Goal: Transaction & Acquisition: Purchase product/service

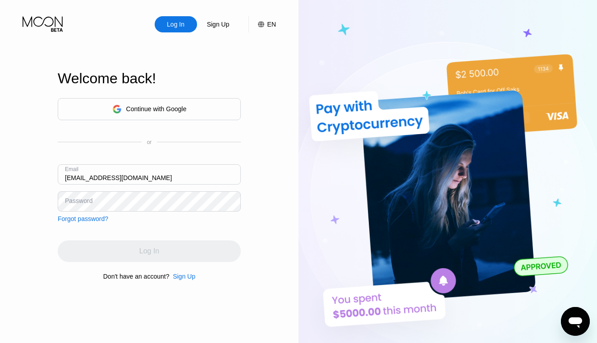
type input "[EMAIL_ADDRESS][DOMAIN_NAME]"
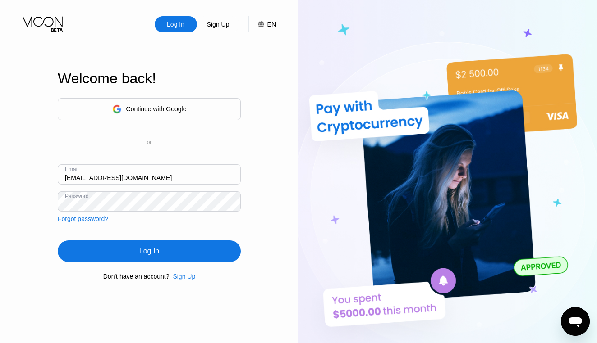
click at [153, 249] on div "Log In" at bounding box center [149, 251] width 20 height 9
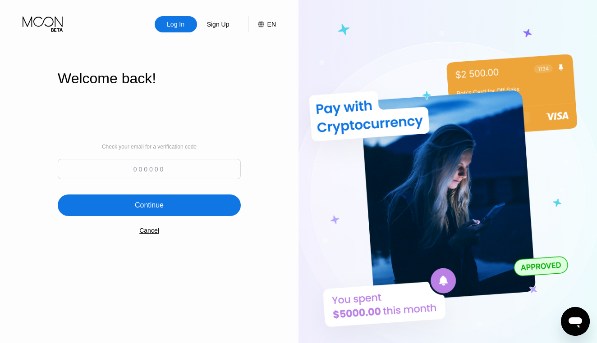
click at [127, 177] on input at bounding box center [149, 169] width 183 height 20
type input "160262"
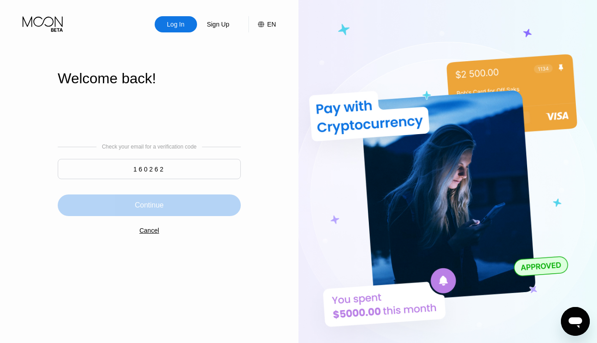
click at [135, 203] on div "Continue" at bounding box center [149, 205] width 29 height 9
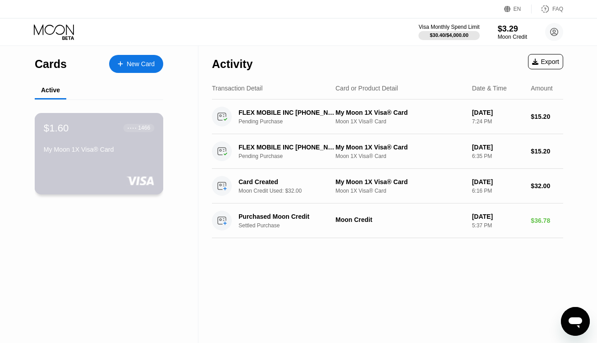
click at [124, 138] on div "$1.60 ● ● ● ● 1466 My Moon 1X Visa® Card" at bounding box center [99, 139] width 110 height 35
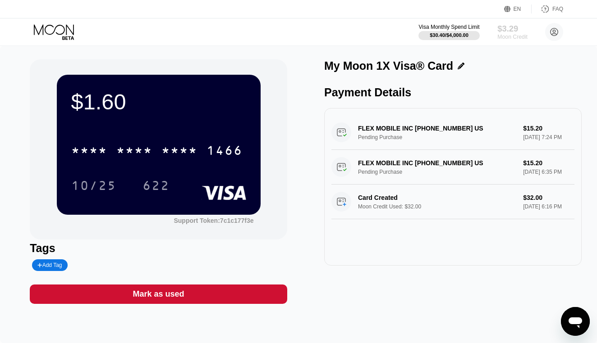
click at [509, 34] on div "Moon Credit" at bounding box center [512, 37] width 30 height 6
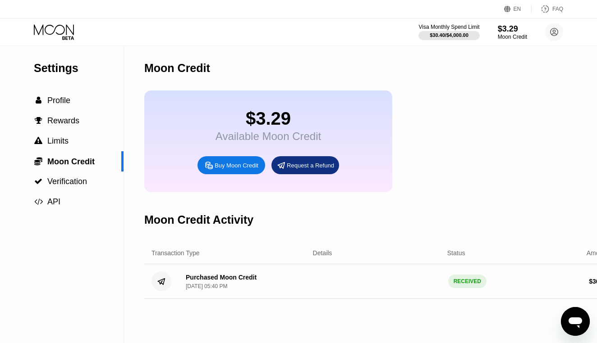
click at [245, 166] on div "Buy Moon Credit" at bounding box center [236, 166] width 44 height 8
type input "0"
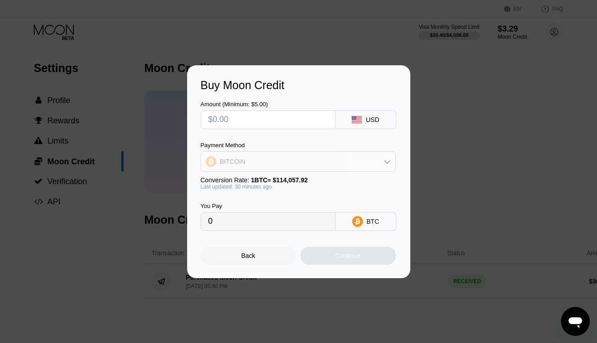
click at [254, 169] on div "BITCOIN" at bounding box center [298, 162] width 194 height 18
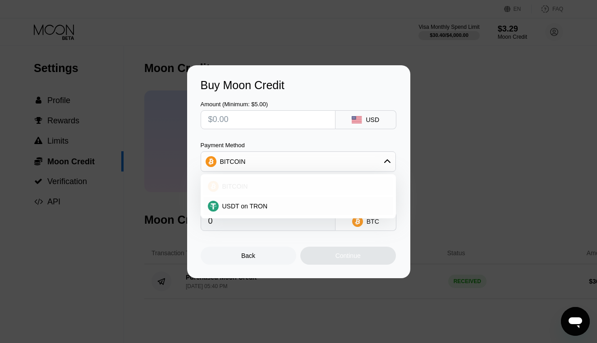
click at [243, 189] on span "BITCOIN" at bounding box center [235, 186] width 26 height 7
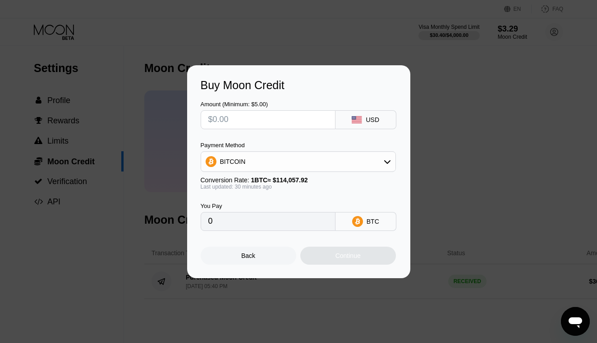
click at [235, 119] on input "text" at bounding box center [267, 120] width 119 height 18
type input "$5"
type input "0.00004386"
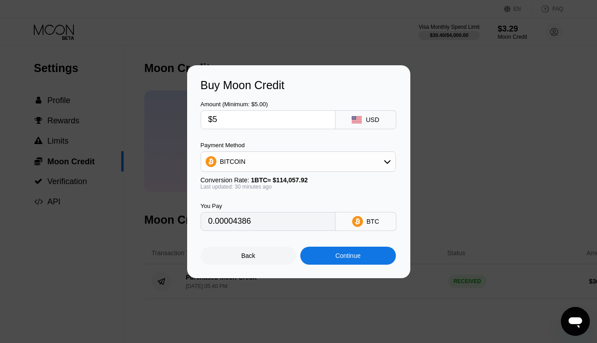
type input "$51"
type input "0.00044728"
type input "$51"
click at [340, 258] on div "Continue" at bounding box center [347, 255] width 25 height 7
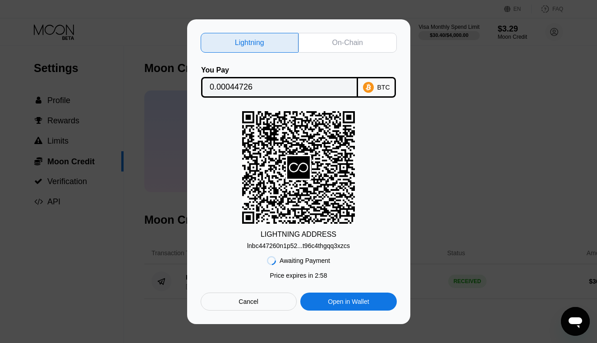
click at [339, 47] on div "On-Chain" at bounding box center [347, 43] width 98 height 20
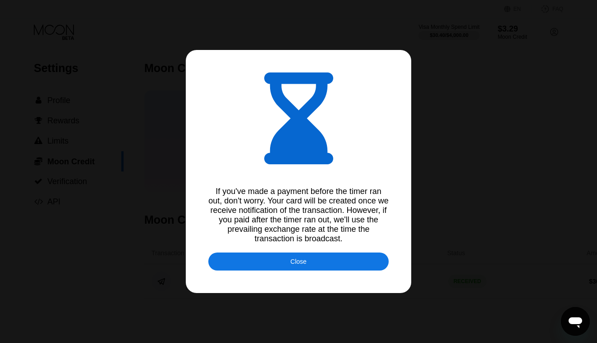
type input "0.00044718"
